Goal: Information Seeking & Learning: Learn about a topic

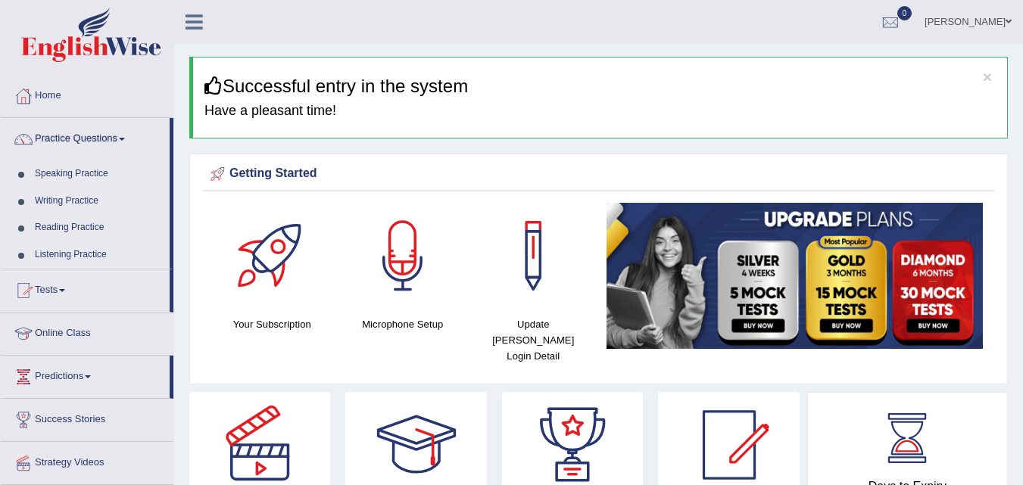
click at [79, 169] on link "Speaking Practice" at bounding box center [99, 173] width 142 height 27
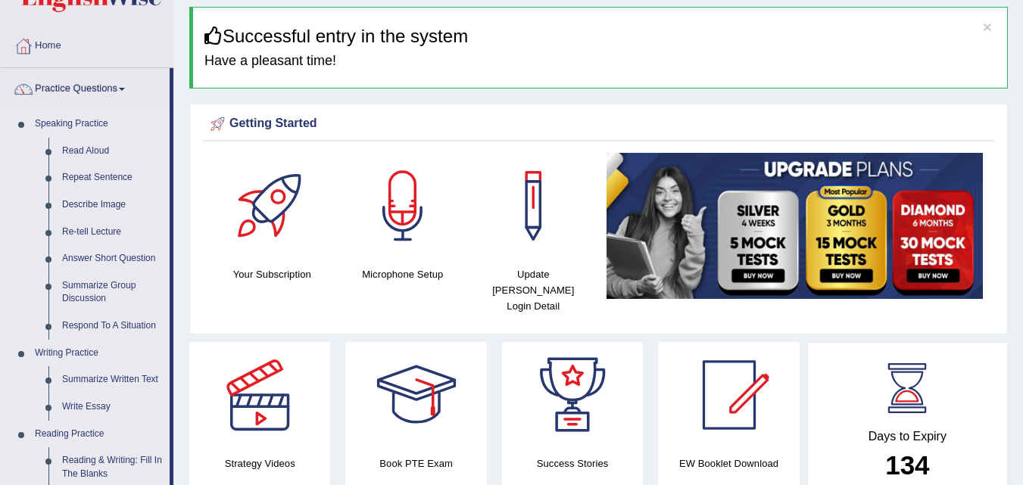
scroll to position [76, 0]
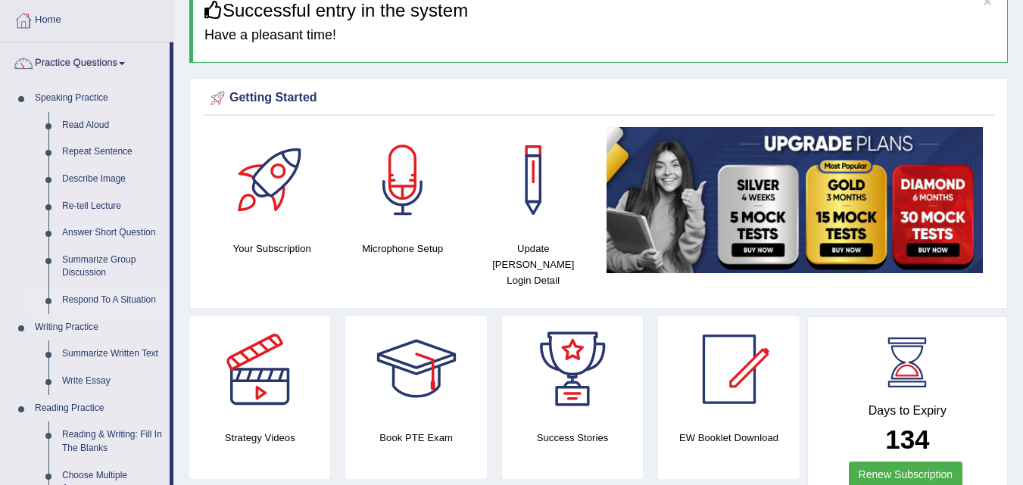
click at [114, 294] on link "Respond To A Situation" at bounding box center [112, 300] width 114 height 27
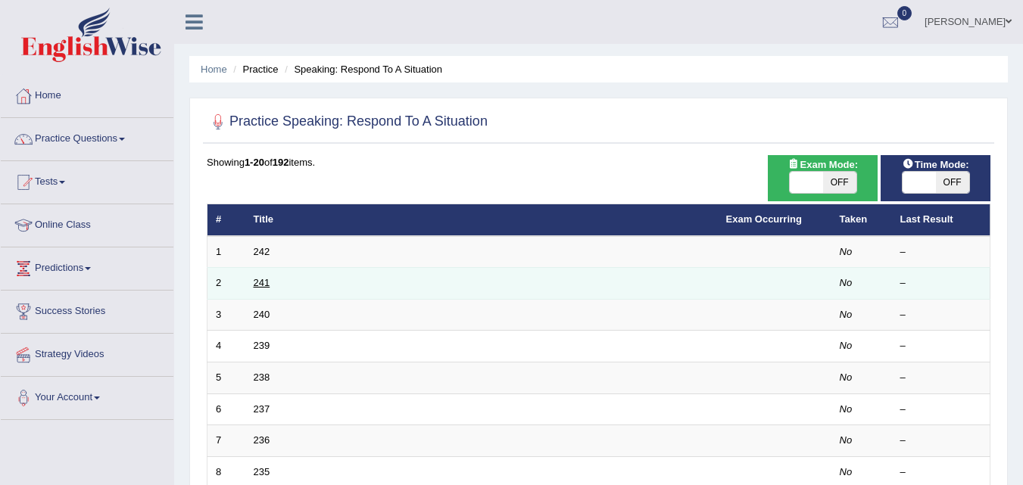
click at [258, 287] on link "241" at bounding box center [262, 282] width 17 height 11
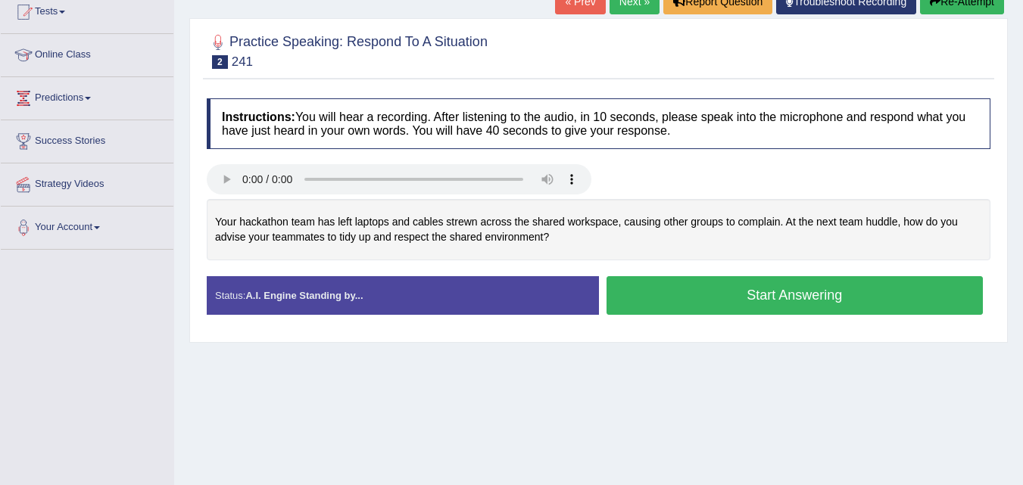
scroll to position [82, 0]
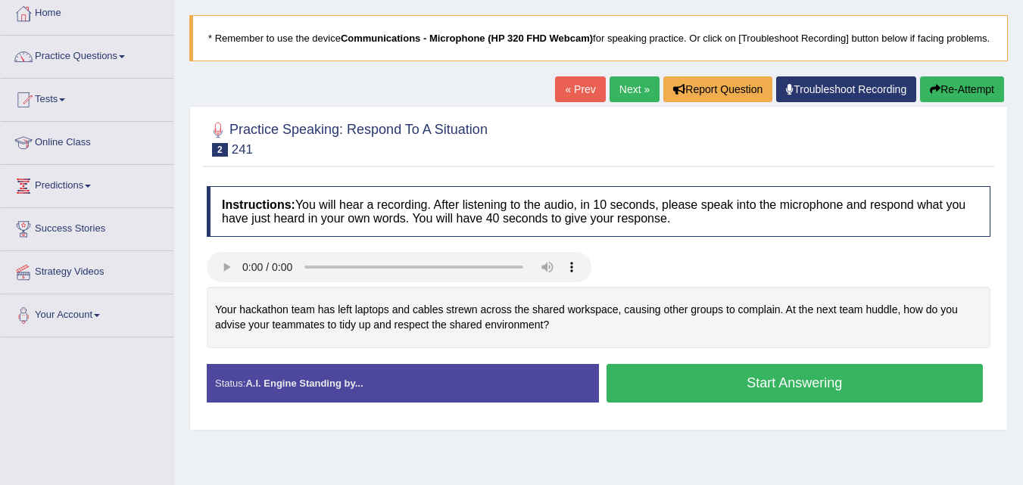
click at [641, 96] on link "Next »" at bounding box center [634, 89] width 50 height 26
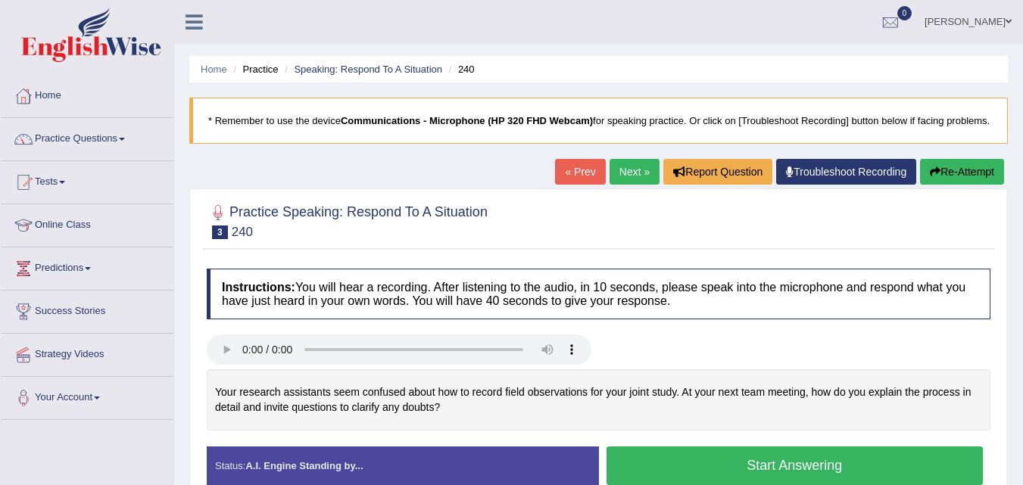
click at [1022, 145] on div "Home Practice Speaking: Respond To A Situation 240 * Remember to use the device…" at bounding box center [598, 378] width 848 height 757
click at [55, 173] on link "Tests" at bounding box center [87, 180] width 173 height 38
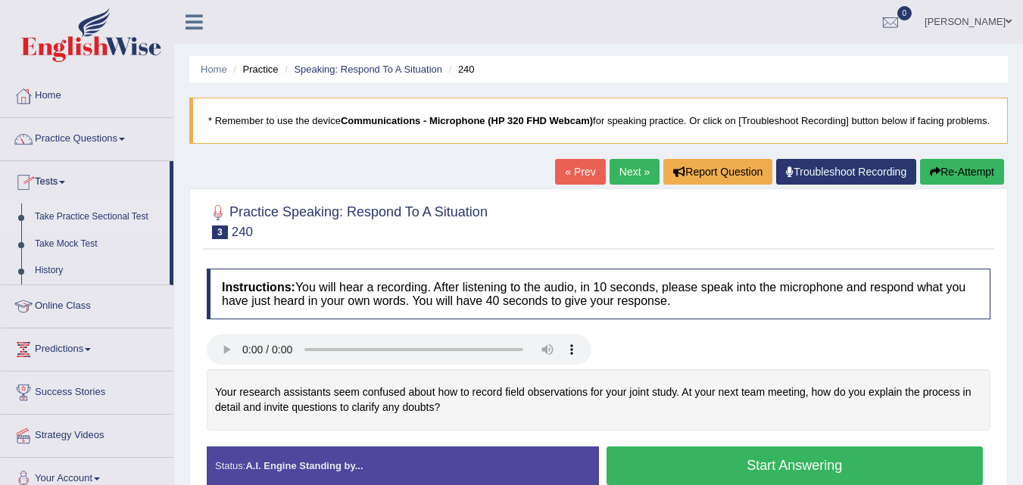
click at [80, 216] on link "Take Practice Sectional Test" at bounding box center [99, 217] width 142 height 27
